Goal: Task Accomplishment & Management: Manage account settings

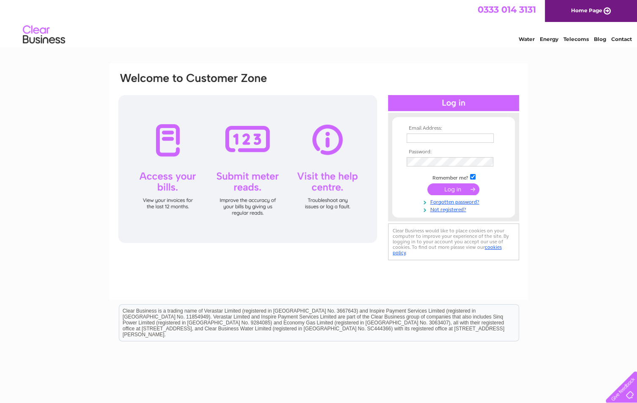
click at [420, 138] on input "text" at bounding box center [450, 138] width 87 height 9
type input "accounts@elcap.org"
click at [449, 193] on input "submit" at bounding box center [453, 190] width 52 height 12
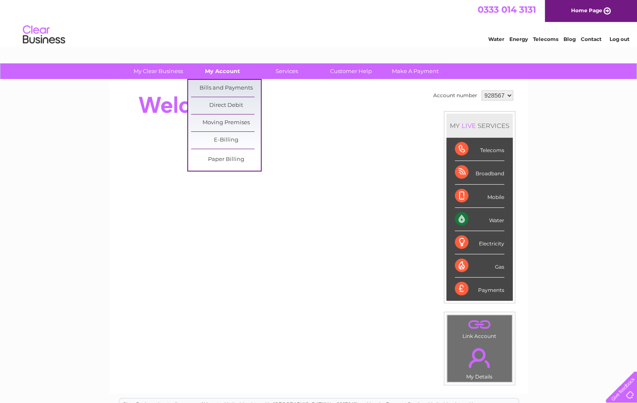
click at [232, 71] on link "My Account" at bounding box center [223, 71] width 70 height 16
click at [225, 88] on link "Bills and Payments" at bounding box center [226, 88] width 70 height 17
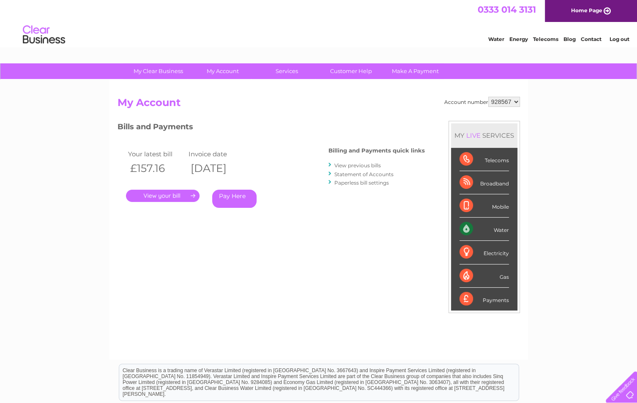
click at [178, 194] on link "." at bounding box center [163, 196] width 74 height 12
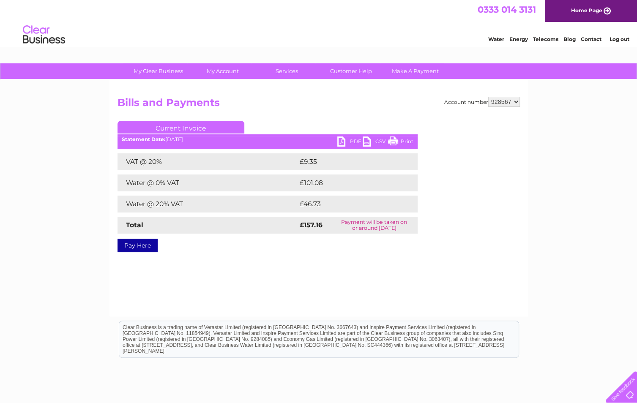
click at [342, 140] on link "PDF" at bounding box center [349, 143] width 25 height 12
